Goal: Communication & Community: Share content

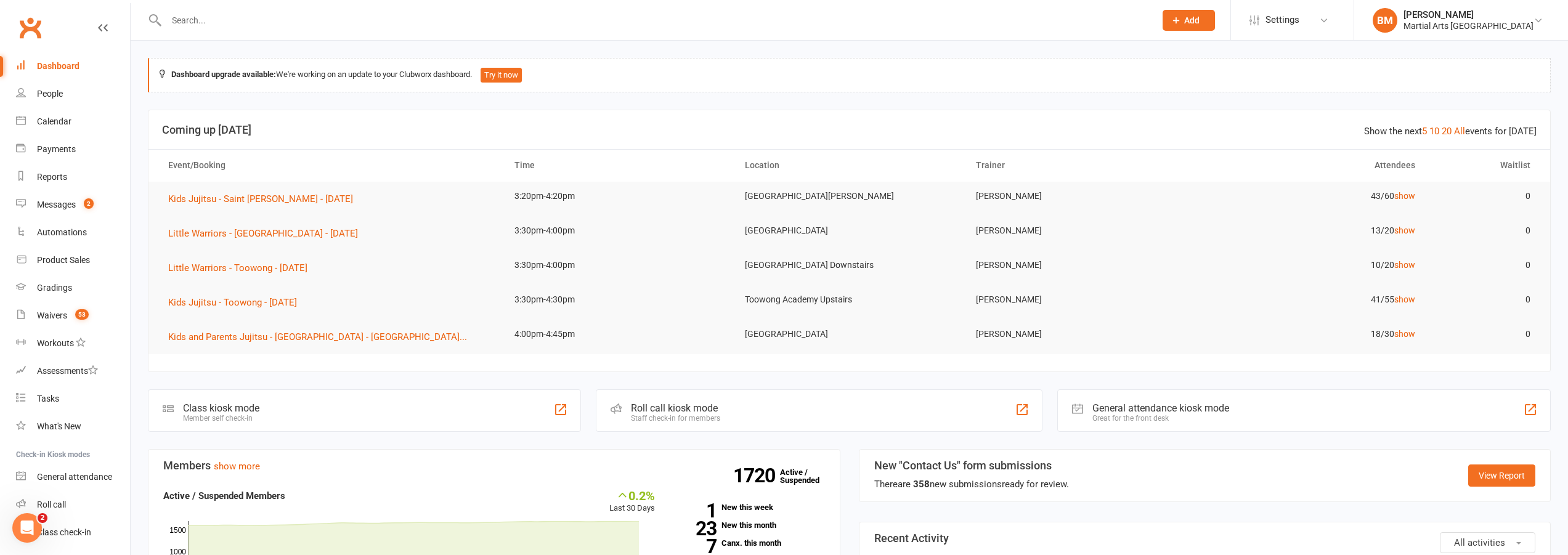
click at [204, 27] on input "text" at bounding box center [655, 20] width 985 height 17
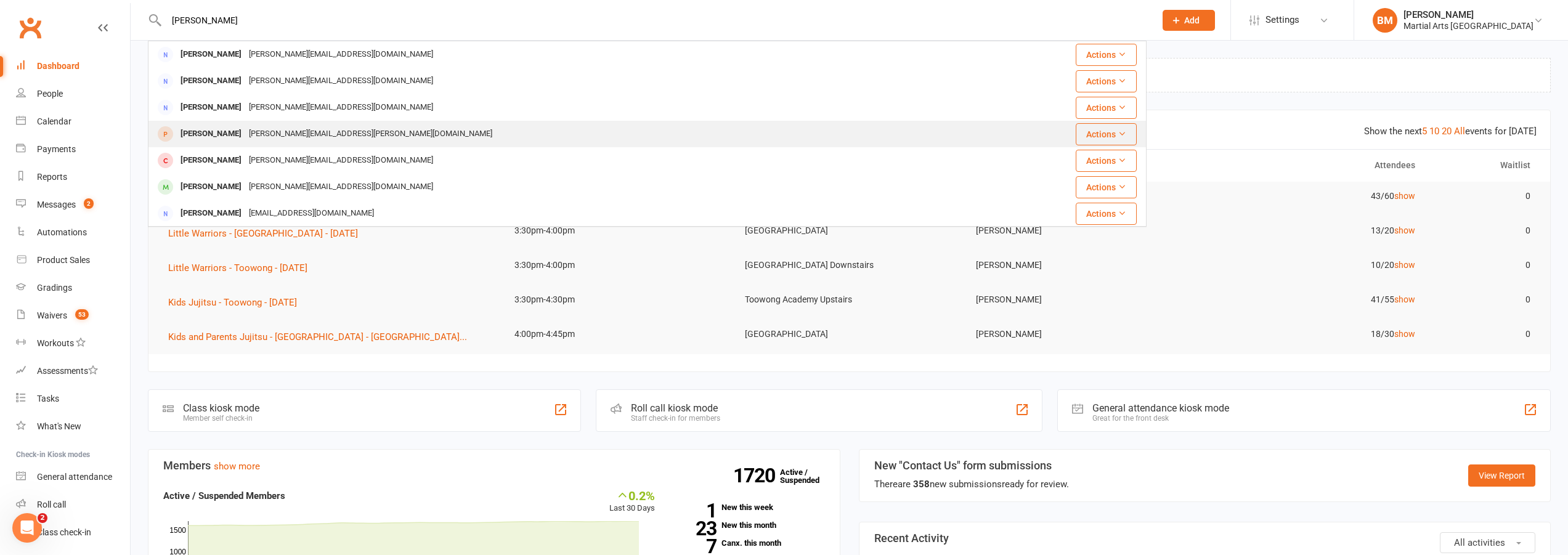
type input "[PERSON_NAME]"
click at [245, 134] on div "[PERSON_NAME][EMAIL_ADDRESS][PERSON_NAME][DOMAIN_NAME]" at bounding box center [370, 134] width 251 height 18
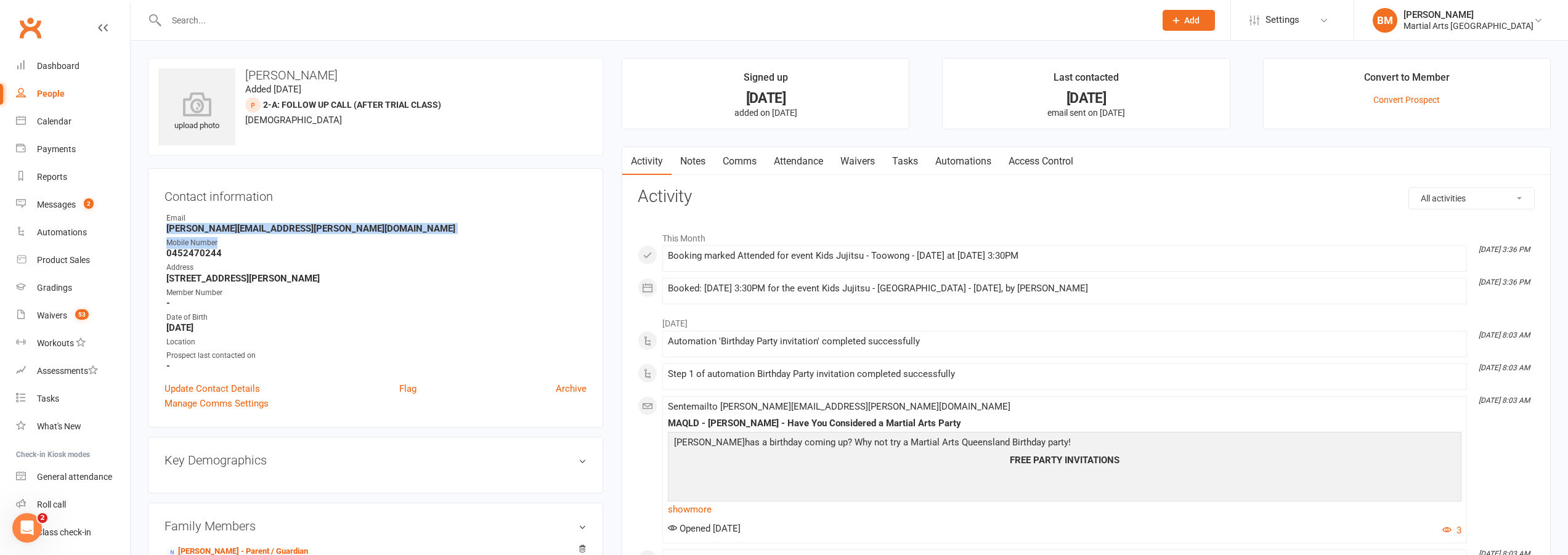
drag, startPoint x: 161, startPoint y: 229, endPoint x: 294, endPoint y: 236, distance: 133.2
click at [294, 236] on div "Contact information Owner Email [PERSON_NAME][EMAIL_ADDRESS][PERSON_NAME][DOMAI…" at bounding box center [375, 297] width 455 height 259
click at [403, 233] on strong "[PERSON_NAME][EMAIL_ADDRESS][PERSON_NAME][DOMAIN_NAME]" at bounding box center [376, 229] width 421 height 11
click at [239, 276] on strong "[STREET_ADDRESS][PERSON_NAME]" at bounding box center [376, 279] width 421 height 11
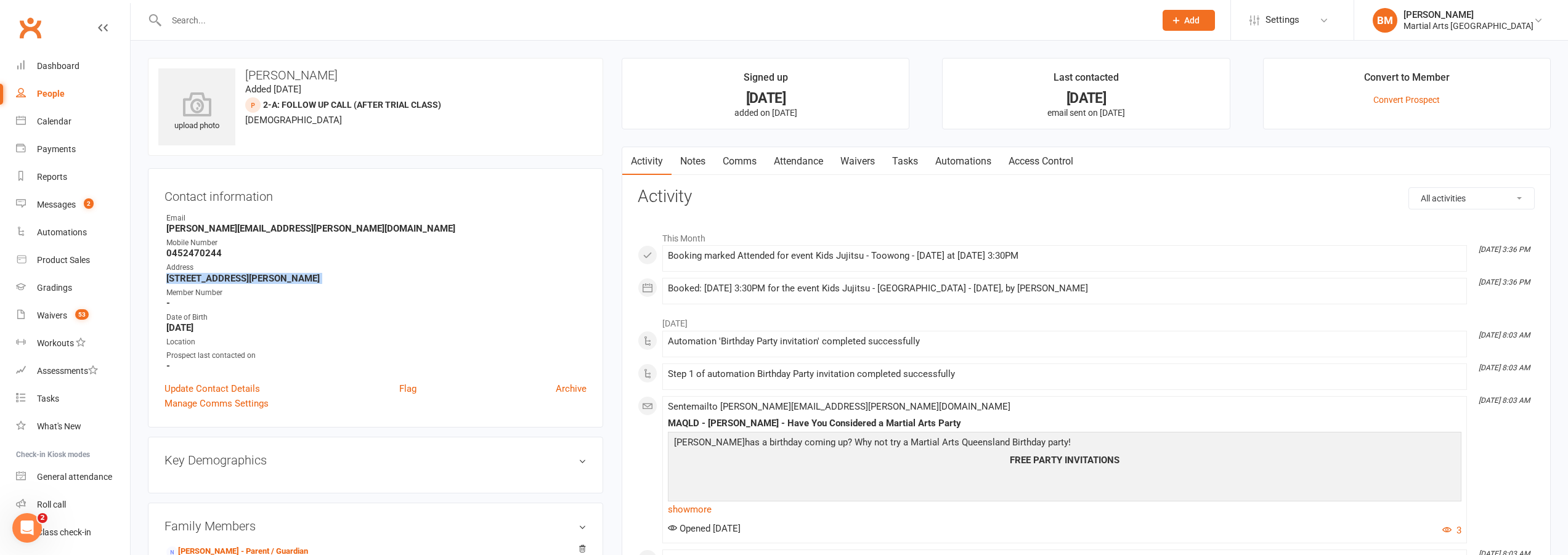
click at [239, 276] on strong "[STREET_ADDRESS][PERSON_NAME]" at bounding box center [376, 279] width 421 height 11
copy render-form-field "[STREET_ADDRESS][PERSON_NAME]"
click at [233, 222] on div "Email" at bounding box center [376, 218] width 421 height 12
click at [233, 225] on strong "[PERSON_NAME][EMAIL_ADDRESS][PERSON_NAME][DOMAIN_NAME]" at bounding box center [376, 229] width 421 height 11
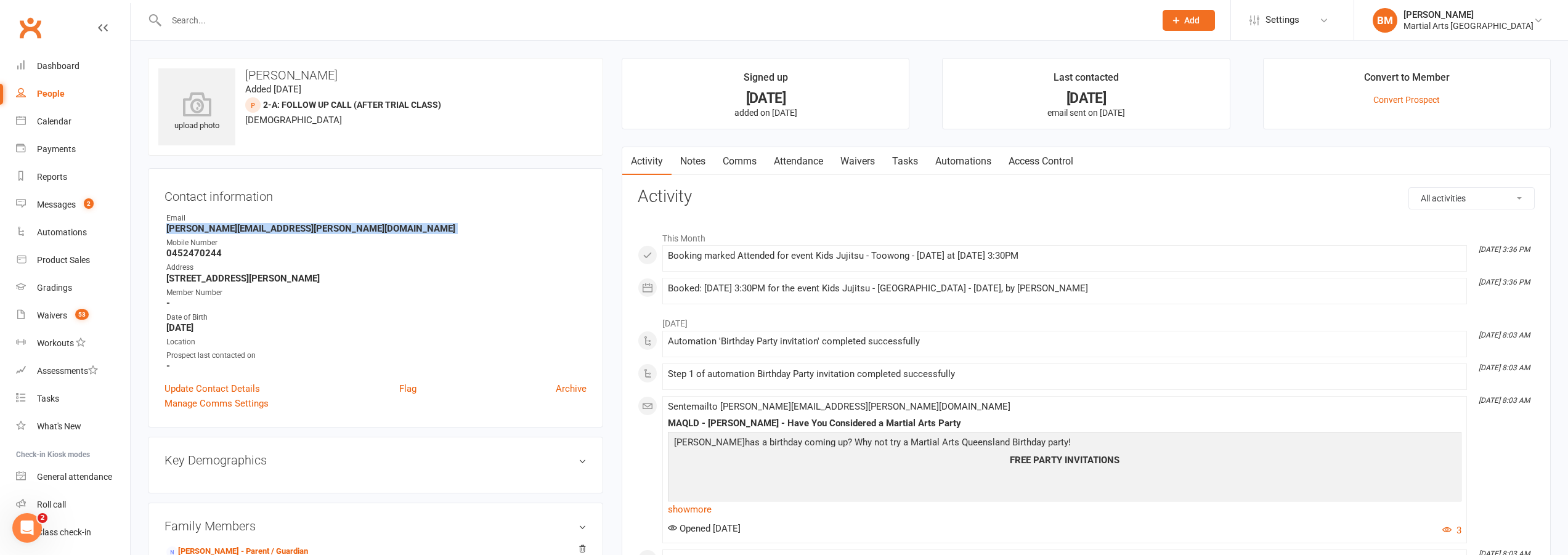
click at [233, 225] on strong "[PERSON_NAME][EMAIL_ADDRESS][PERSON_NAME][DOMAIN_NAME]" at bounding box center [376, 229] width 421 height 11
copy render-form-field "[PERSON_NAME][EMAIL_ADDRESS][PERSON_NAME][DOMAIN_NAME]"
click at [292, 271] on div "Address" at bounding box center [376, 267] width 421 height 12
click at [270, 282] on strong "[STREET_ADDRESS][PERSON_NAME]" at bounding box center [376, 279] width 421 height 11
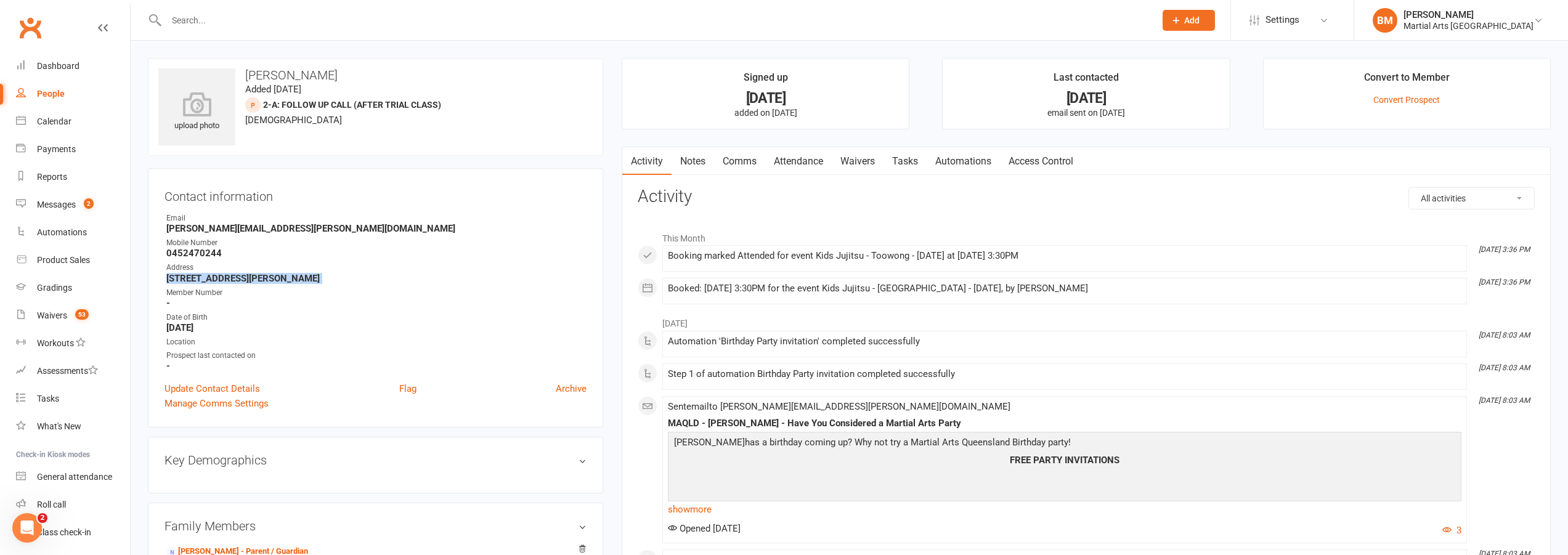
click at [270, 282] on strong "[STREET_ADDRESS][PERSON_NAME]" at bounding box center [376, 279] width 421 height 11
copy render-form-field "[STREET_ADDRESS][PERSON_NAME]"
drag, startPoint x: 282, startPoint y: 16, endPoint x: 278, endPoint y: 11, distance: 6.4
click at [281, 16] on input "text" at bounding box center [655, 20] width 985 height 17
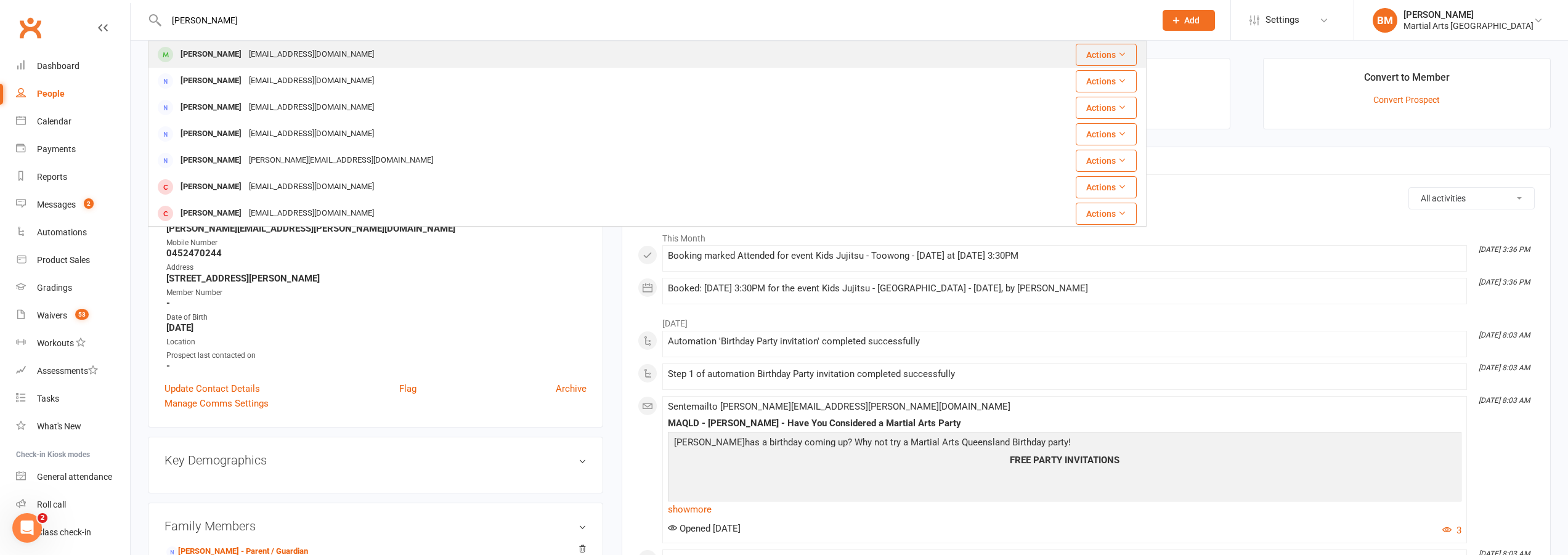
type input "[PERSON_NAME]"
click at [258, 54] on div "[EMAIL_ADDRESS][DOMAIN_NAME]" at bounding box center [311, 54] width 132 height 18
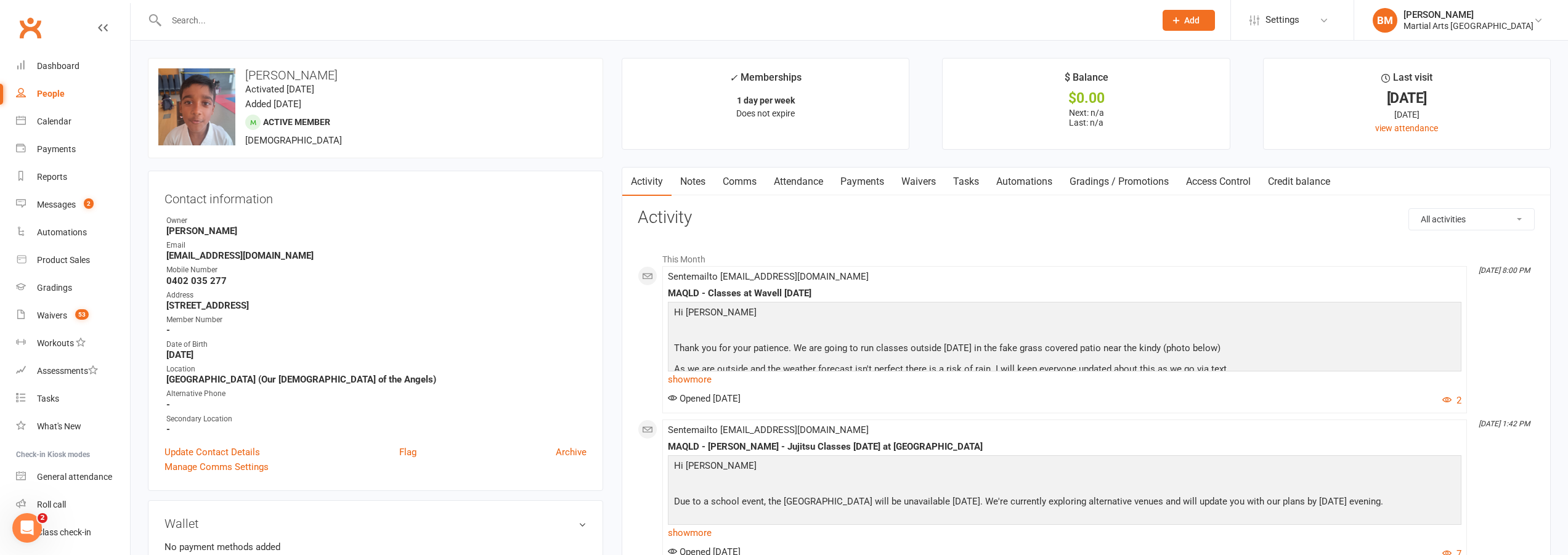
click at [822, 186] on link "Attendance" at bounding box center [798, 182] width 67 height 28
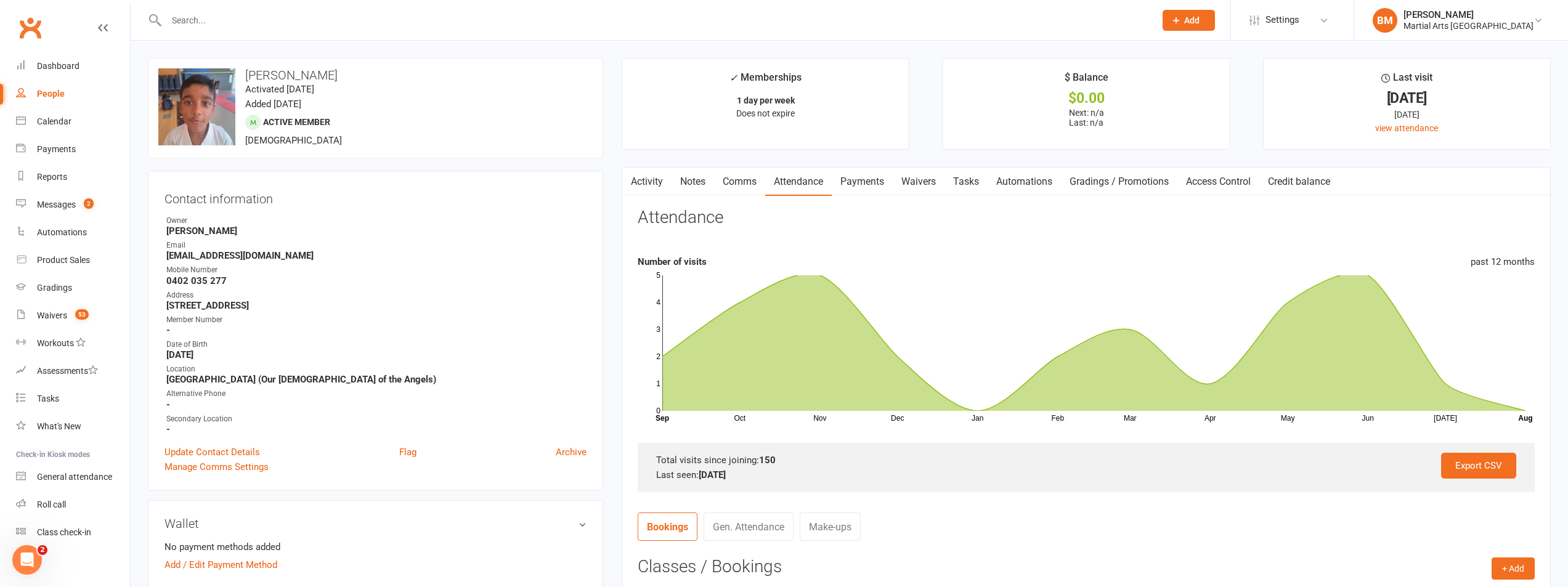
click at [263, 31] on div at bounding box center [647, 20] width 999 height 40
click at [258, 23] on input "text" at bounding box center [655, 20] width 985 height 17
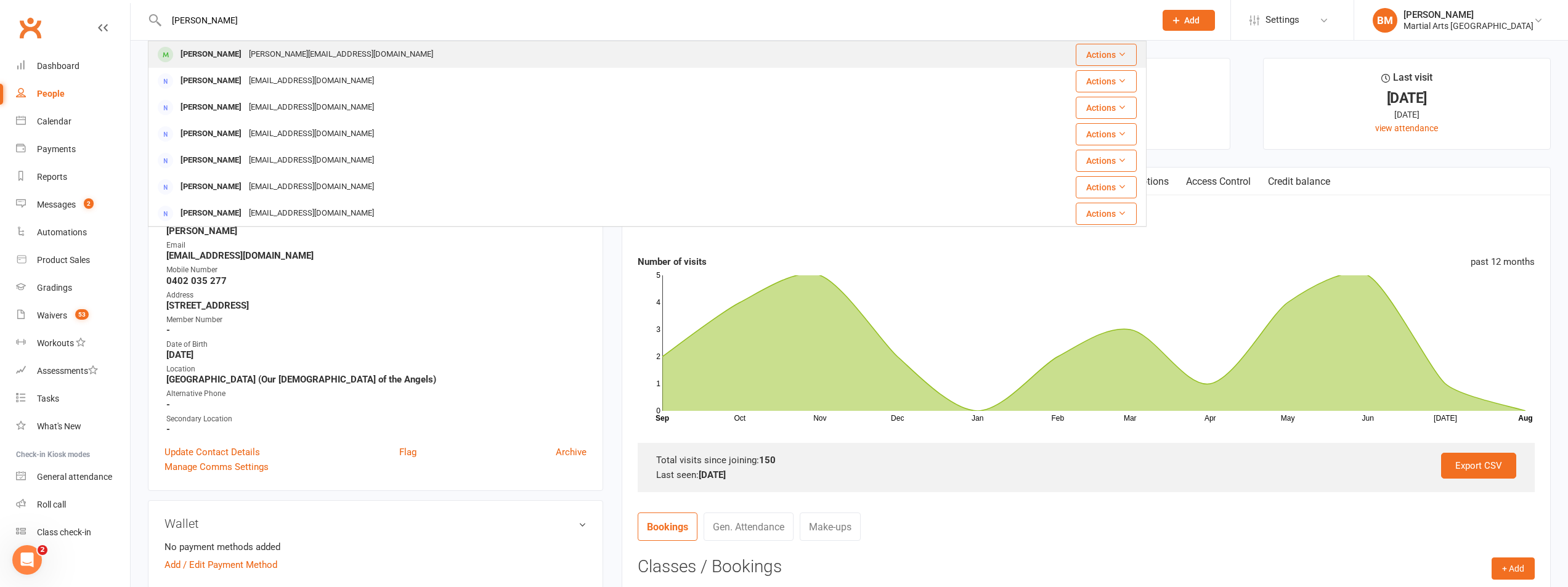
type input "[PERSON_NAME]"
click at [269, 62] on div "[PERSON_NAME][EMAIL_ADDRESS][DOMAIN_NAME]" at bounding box center [341, 54] width 192 height 18
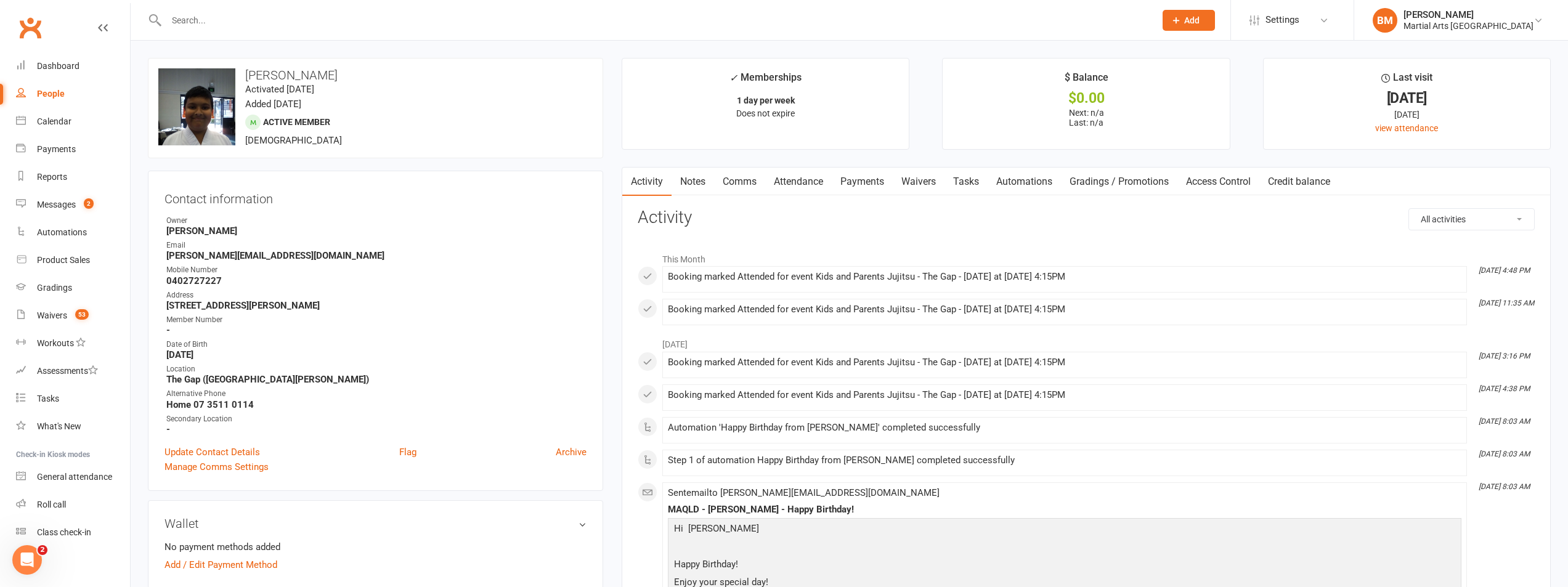
click at [695, 182] on link "Notes" at bounding box center [693, 182] width 42 height 28
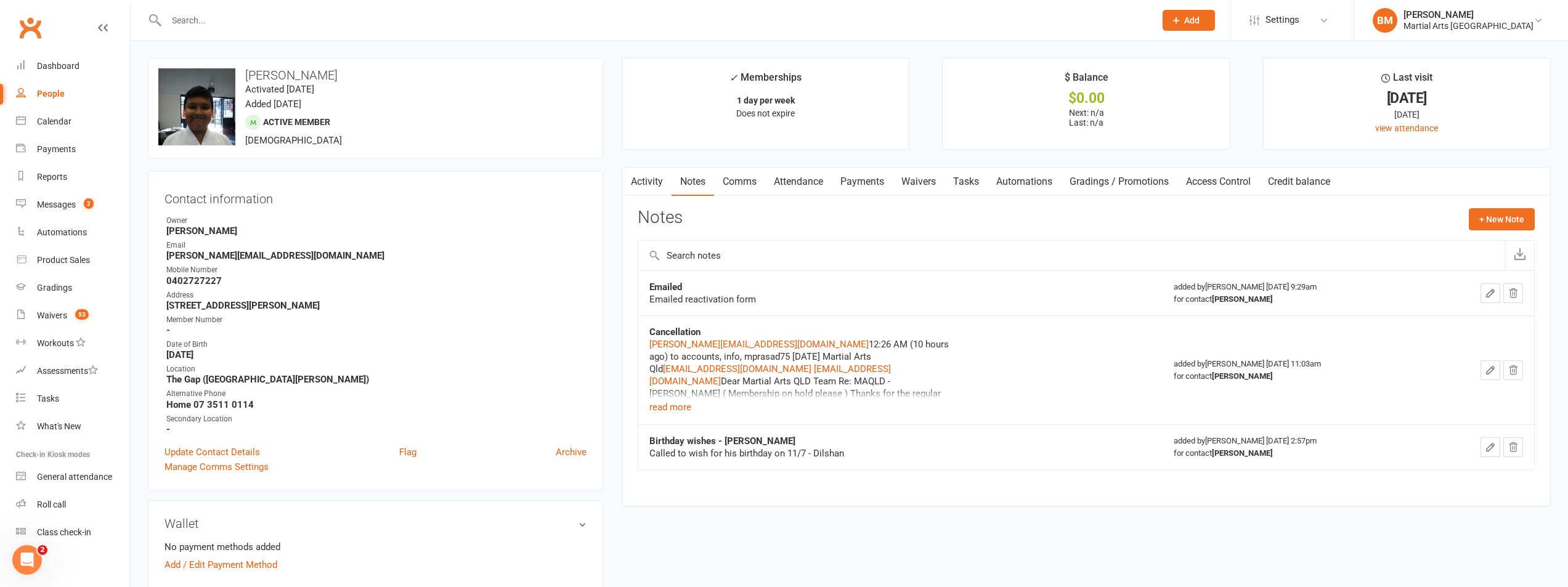
click at [741, 184] on link "Comms" at bounding box center [739, 182] width 51 height 28
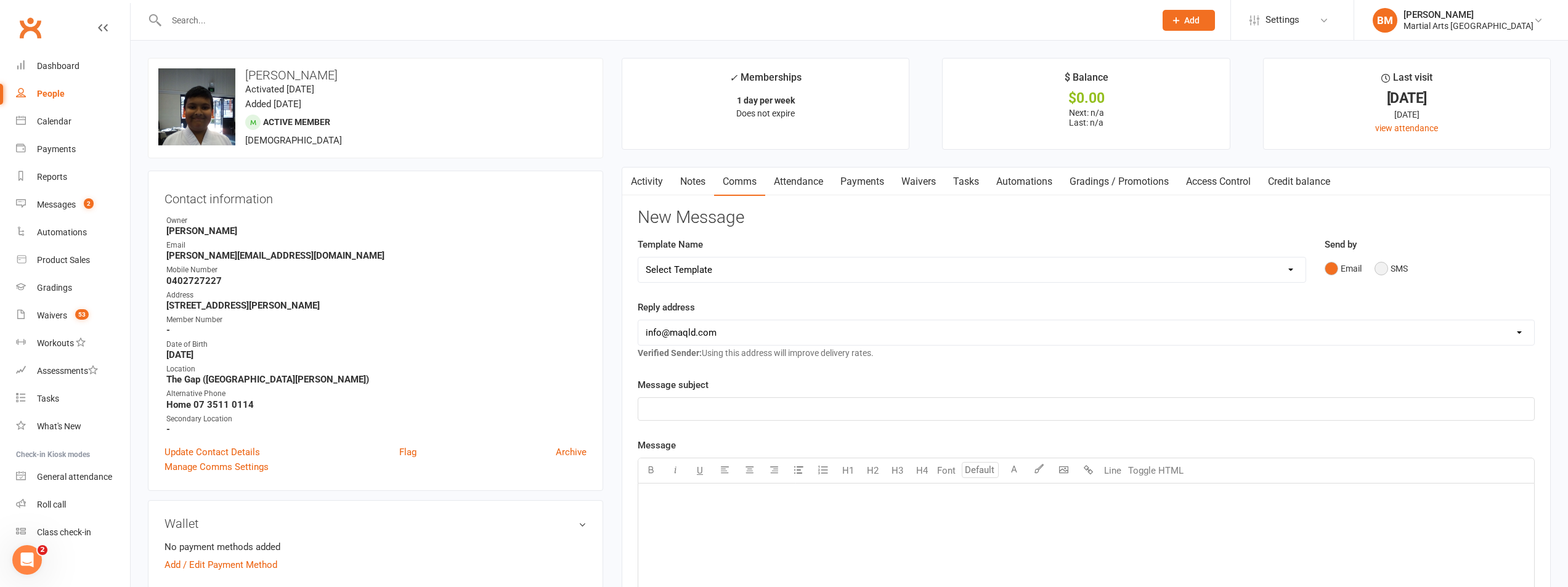
drag, startPoint x: 1392, startPoint y: 272, endPoint x: 1349, endPoint y: 301, distance: 51.9
click at [1390, 273] on button "SMS" at bounding box center [1391, 268] width 33 height 23
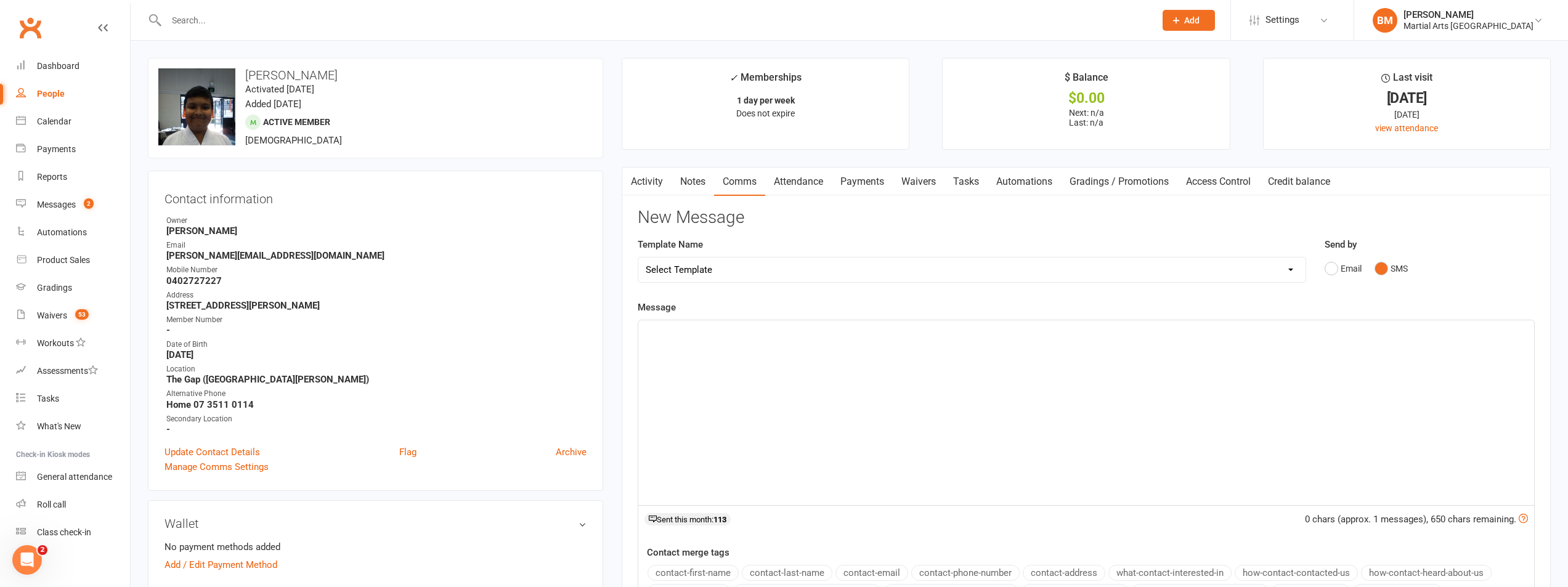
click at [932, 359] on div "﻿" at bounding box center [1086, 412] width 896 height 185
click at [702, 340] on div "Hi" at bounding box center [1086, 412] width 896 height 185
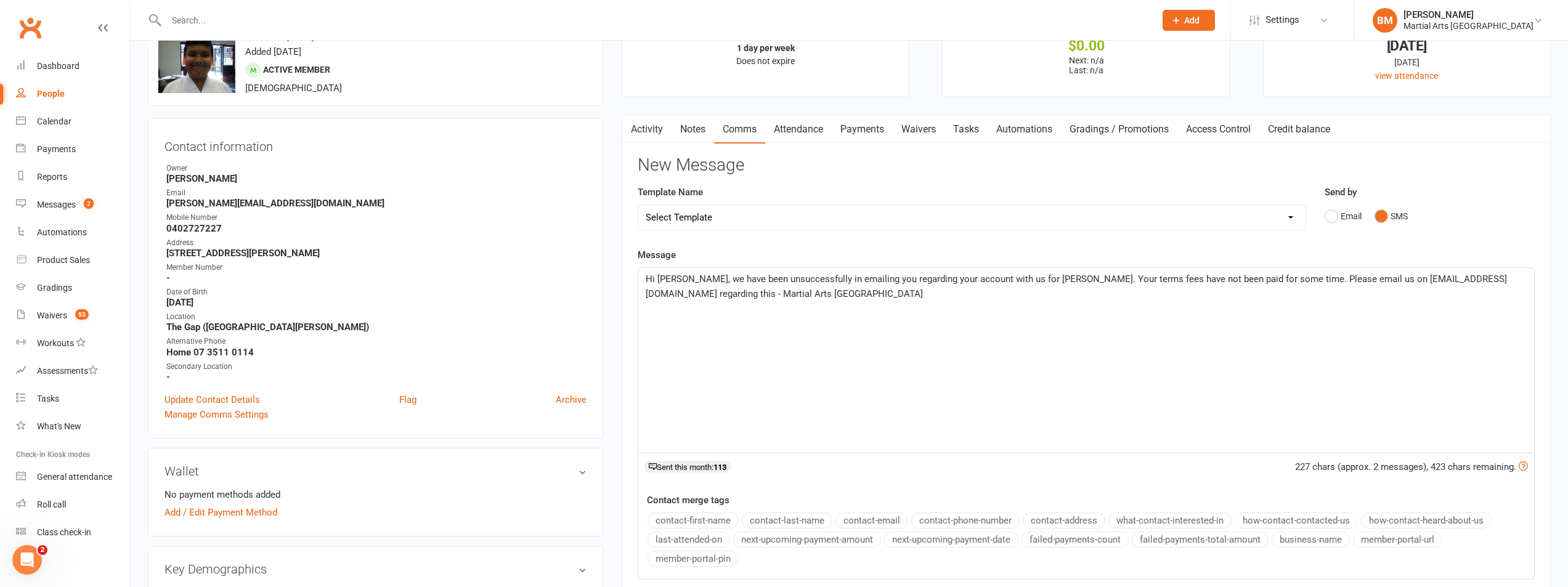
scroll to position [247, 0]
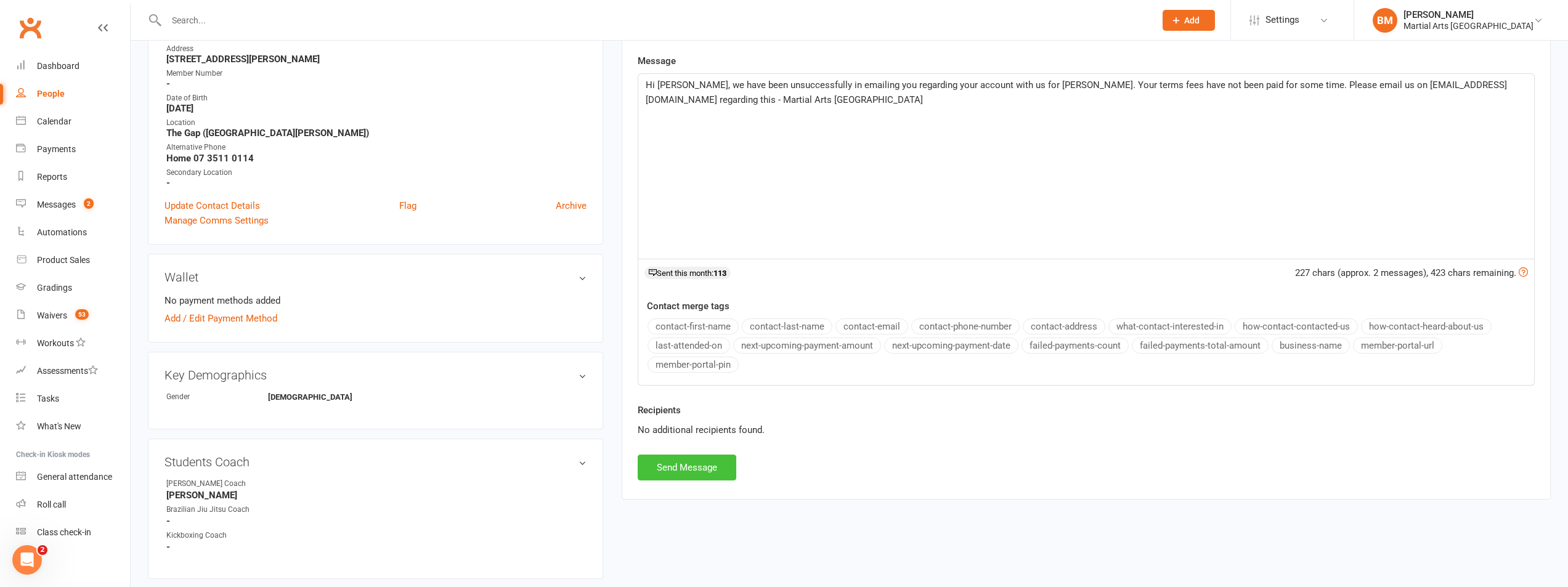
click at [677, 468] on button "Send Message" at bounding box center [687, 467] width 99 height 26
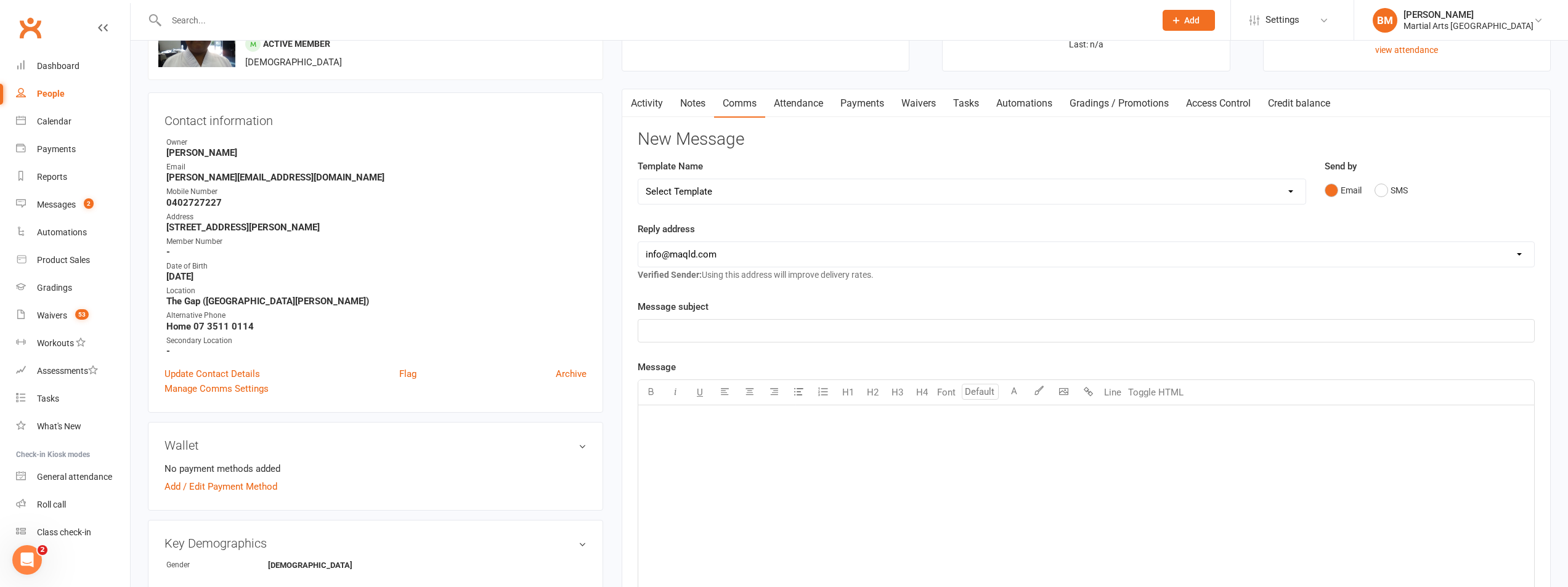
scroll to position [0, 0]
